Goal: Task Accomplishment & Management: Manage account settings

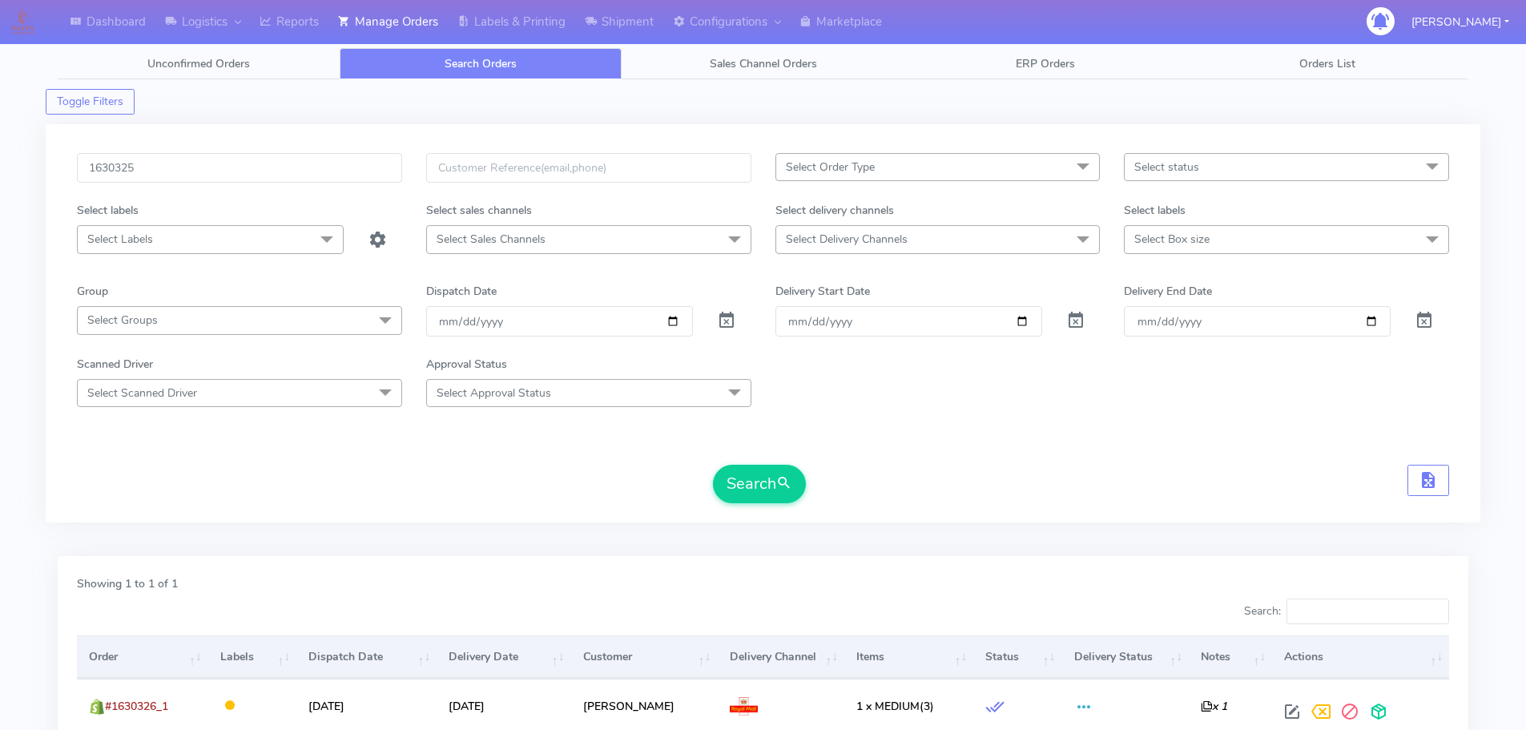
type input "1630325"
click at [713, 464] on button "Search" at bounding box center [759, 483] width 93 height 38
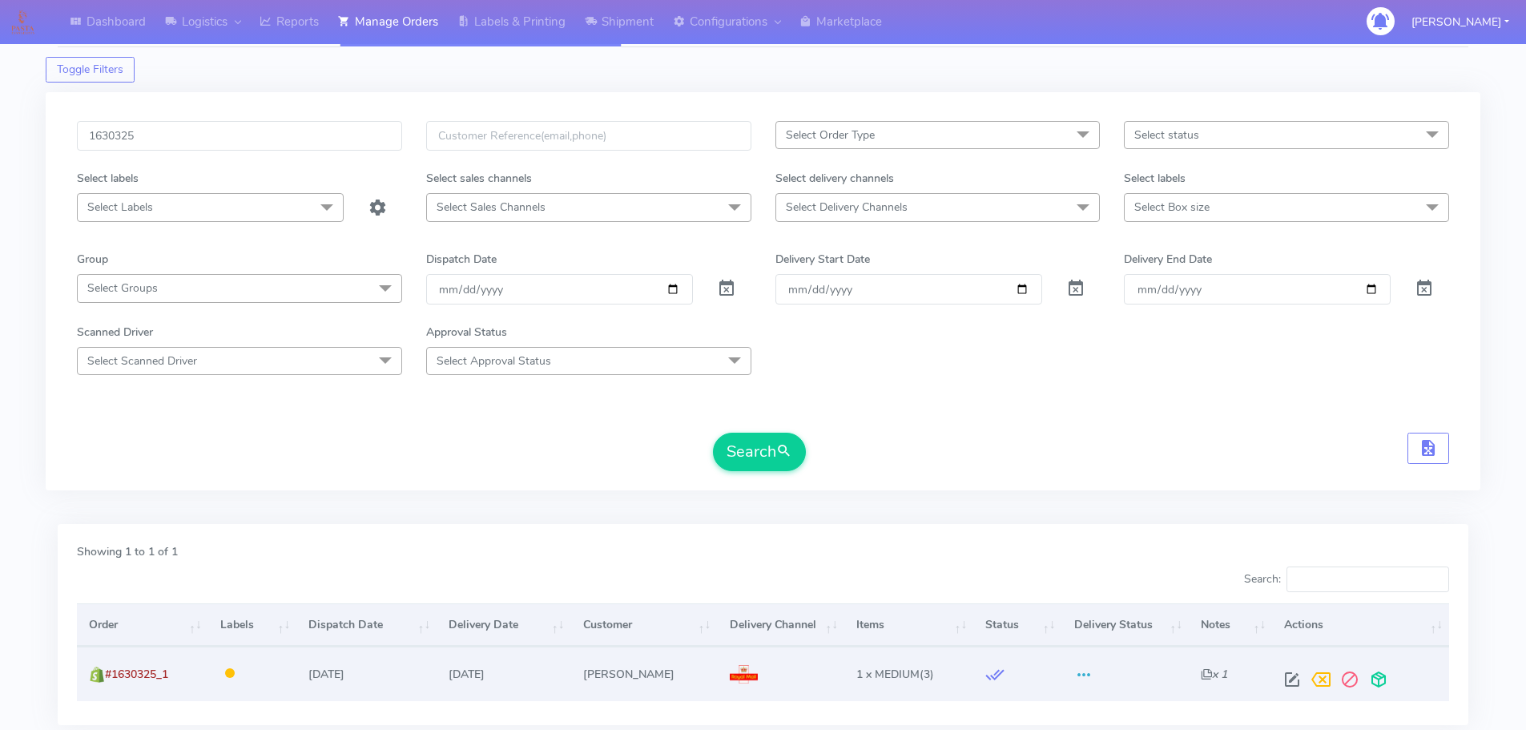
scroll to position [80, 0]
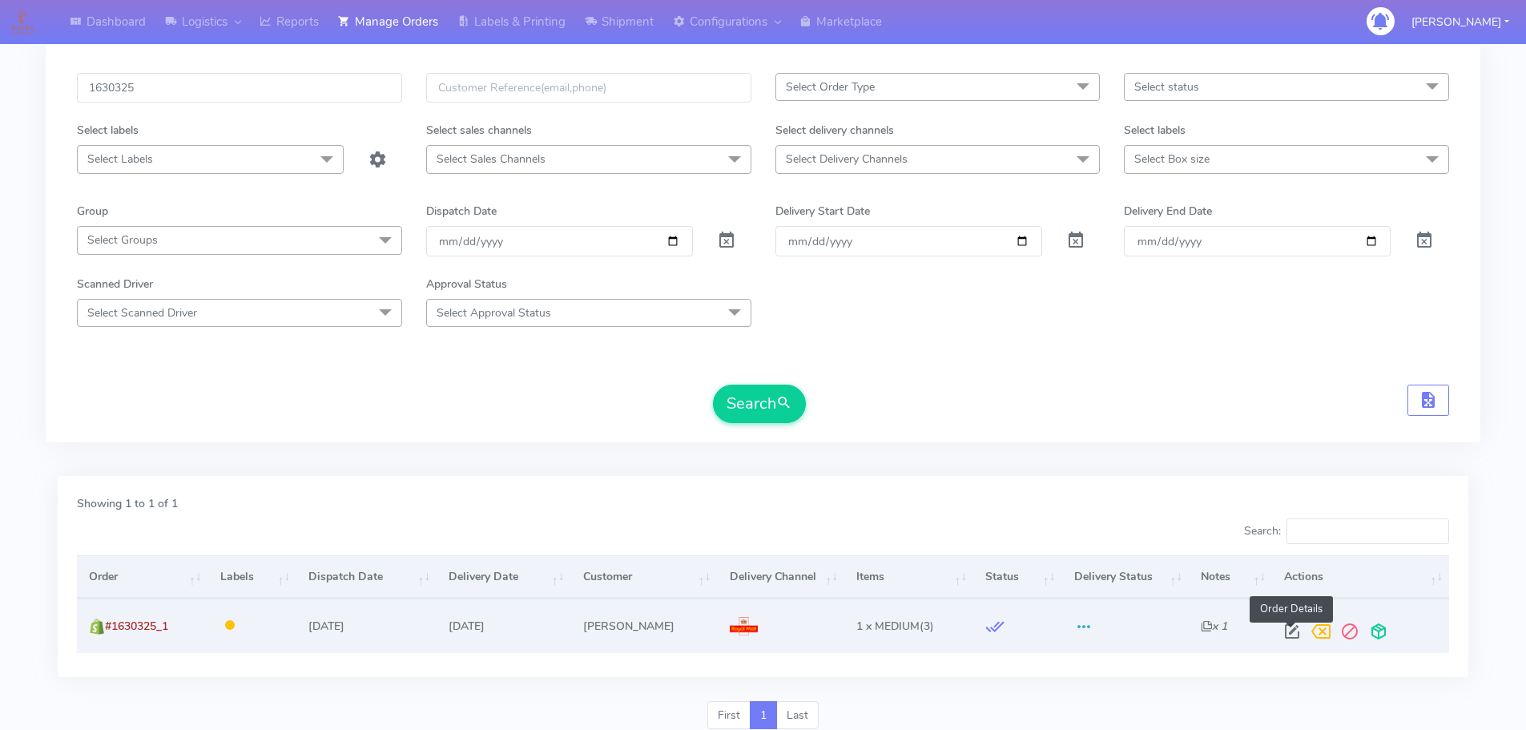
click at [1285, 637] on span at bounding box center [1291, 634] width 29 height 15
select select "3"
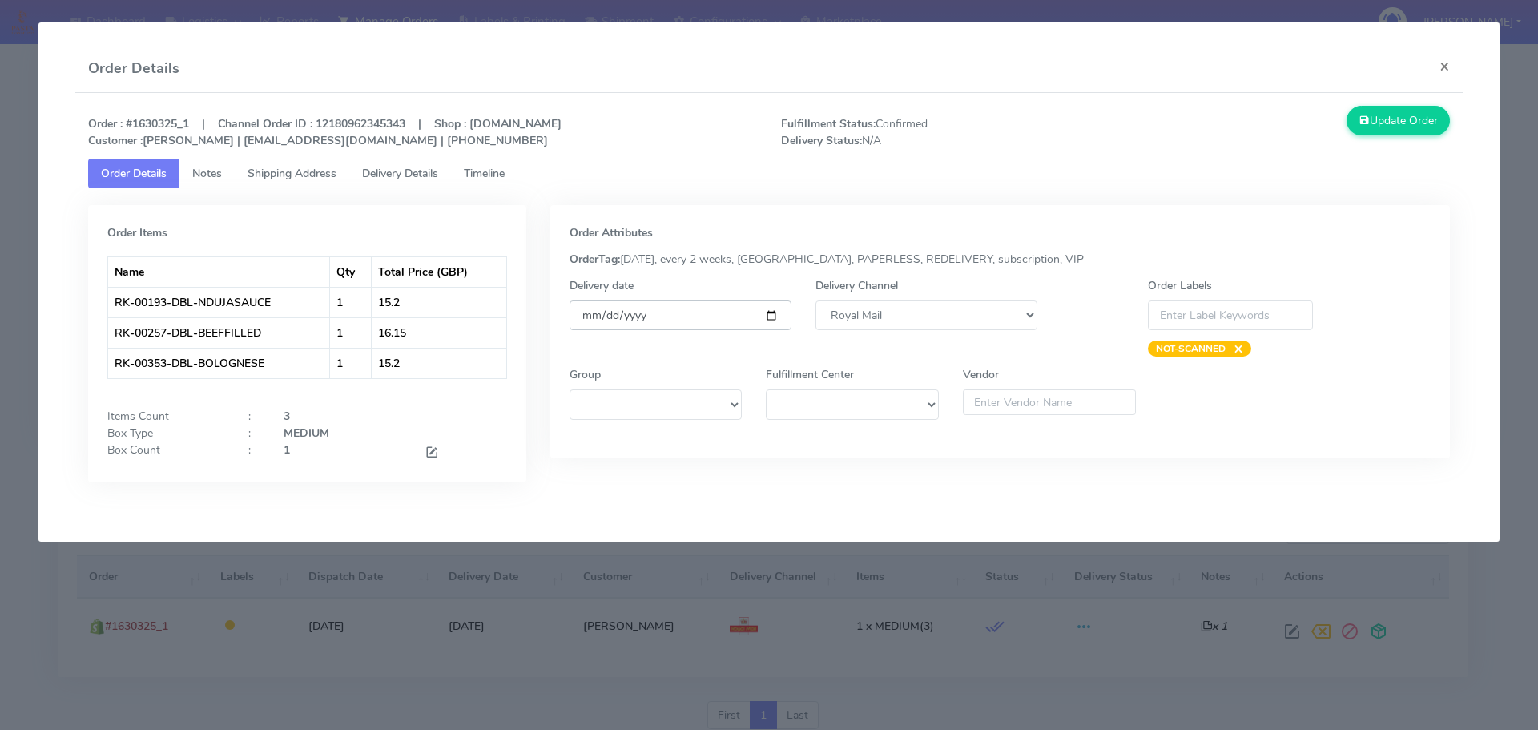
click at [679, 320] on input "[DATE]" at bounding box center [680, 315] width 222 height 30
click at [778, 321] on input "[DATE]" at bounding box center [680, 315] width 222 height 30
click at [772, 318] on input "[DATE]" at bounding box center [680, 315] width 222 height 30
type input "[DATE]"
click at [1364, 119] on icon at bounding box center [1363, 120] width 11 height 15
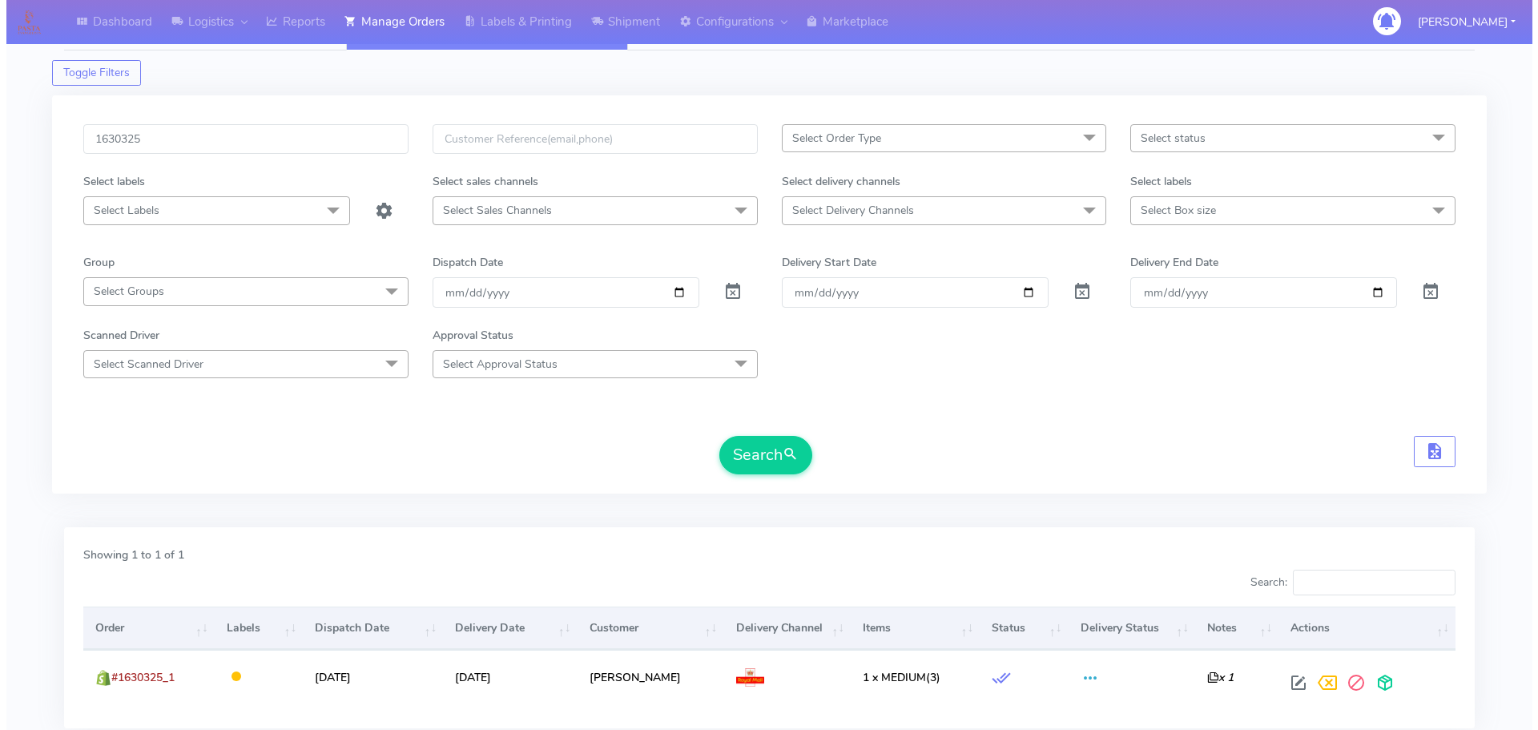
scroll to position [0, 0]
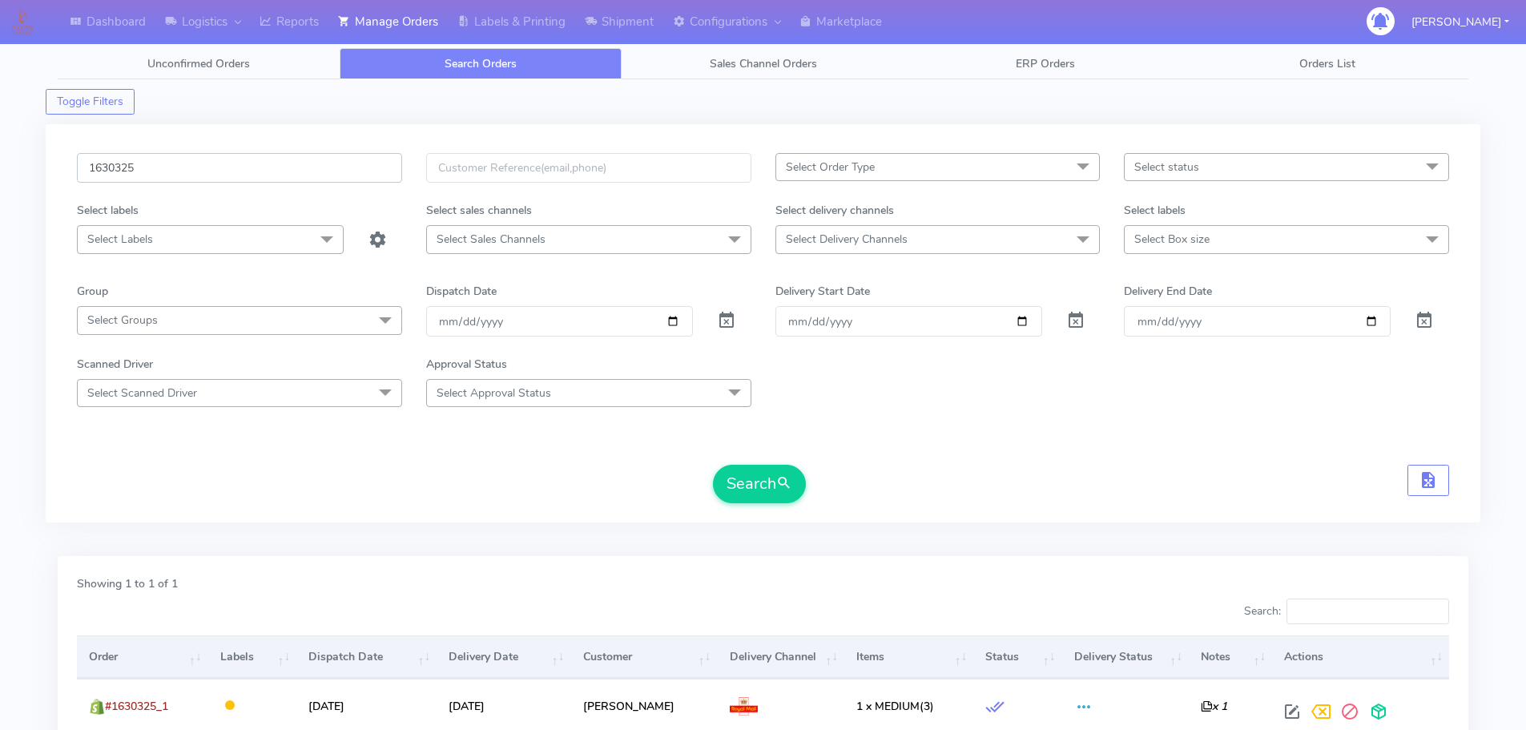
click at [337, 172] on input "1630325" at bounding box center [239, 168] width 325 height 30
paste input "25800"
type input "1625800"
click at [713, 464] on button "Search" at bounding box center [759, 483] width 93 height 38
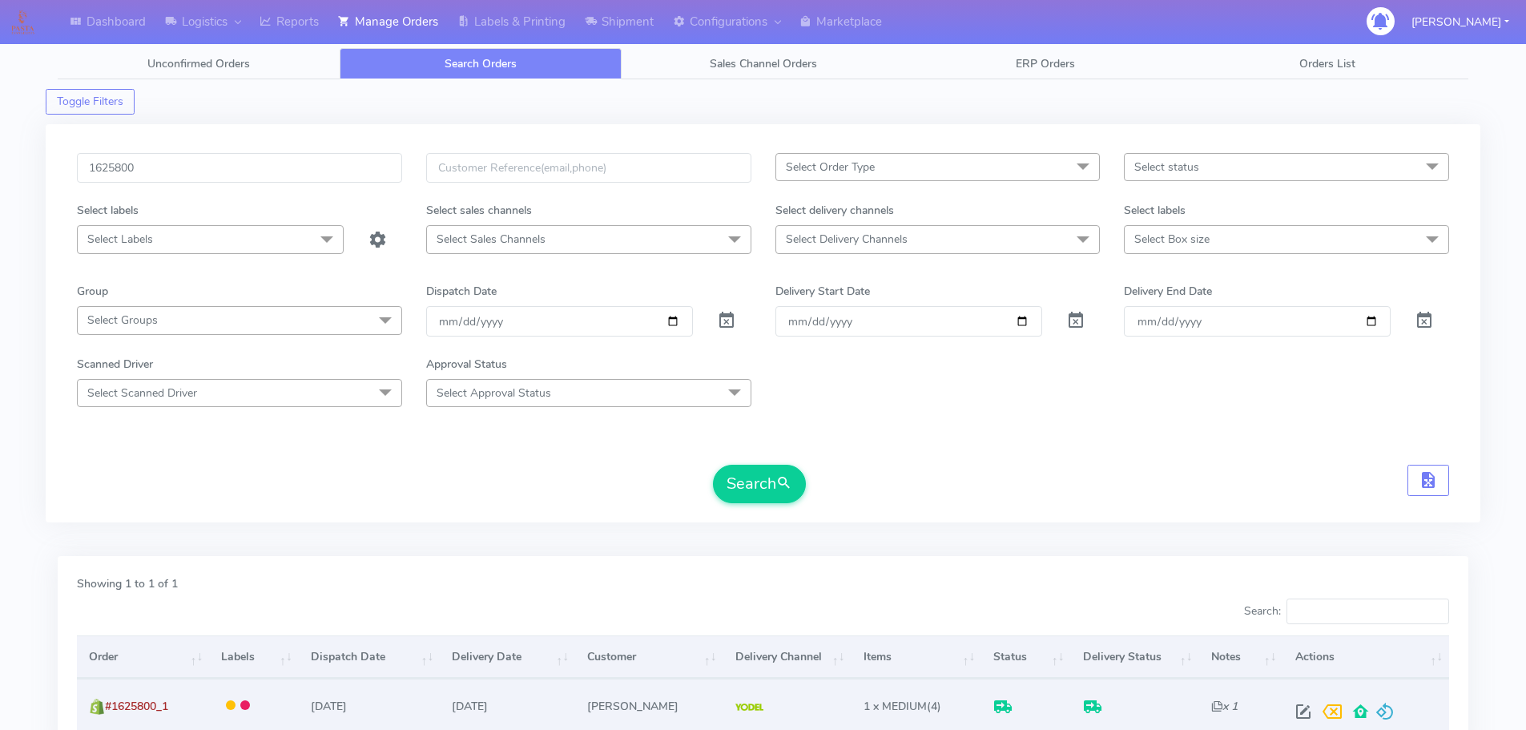
click at [1299, 717] on span at bounding box center [1303, 714] width 29 height 15
select select "5"
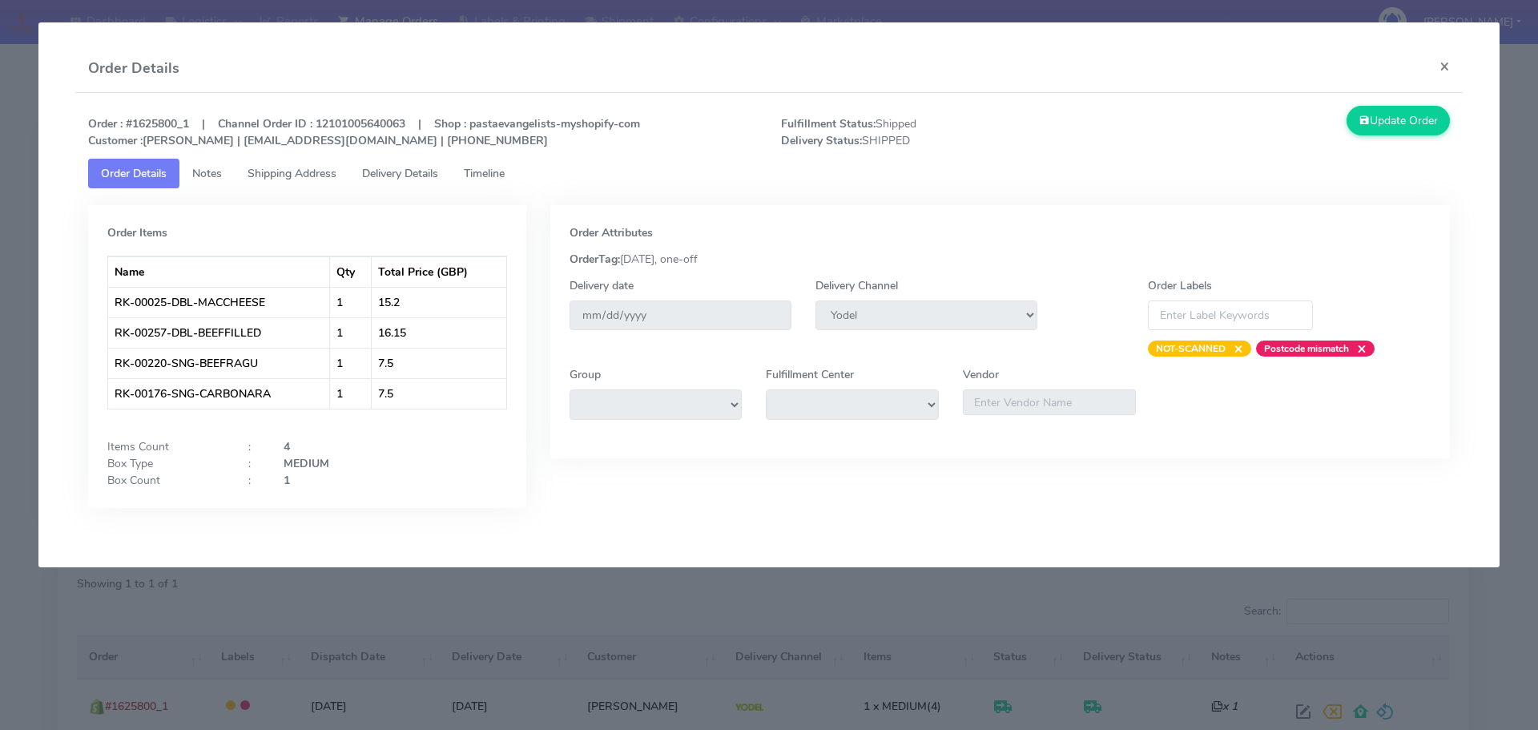
click at [420, 179] on span "Delivery Details" at bounding box center [400, 173] width 76 height 15
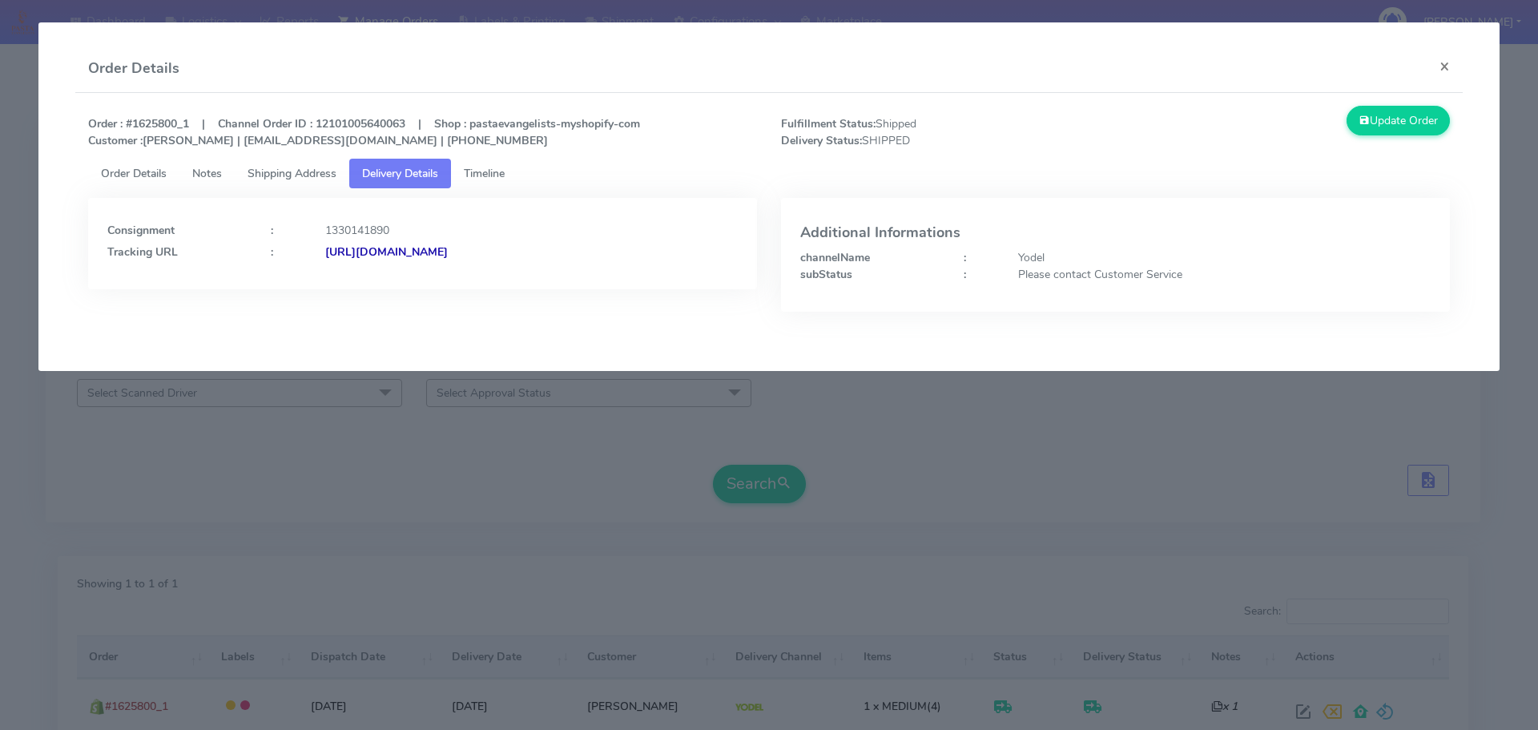
drag, startPoint x: 673, startPoint y: 267, endPoint x: 497, endPoint y: 287, distance: 176.4
click at [497, 287] on div "Consignment : 1330141890 Tracking URL : [URL][DOMAIN_NAME]" at bounding box center [422, 243] width 669 height 91
copy strong "JJD0002249960901737"
